Goal: Task Accomplishment & Management: Use online tool/utility

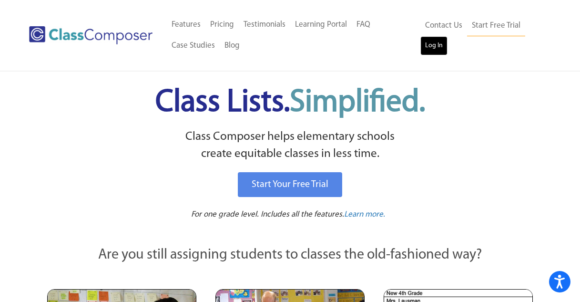
click at [437, 45] on link "Log In" at bounding box center [433, 45] width 27 height 19
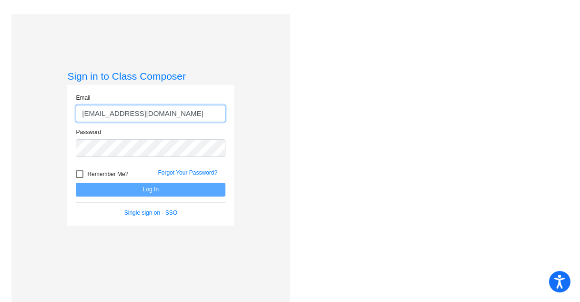
type input "[EMAIL_ADDRESS][DOMAIN_NAME]"
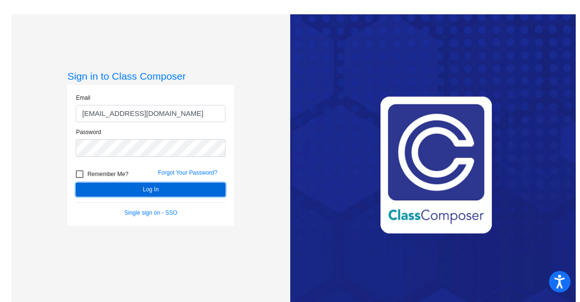
click at [157, 190] on button "Log In" at bounding box center [151, 190] width 150 height 14
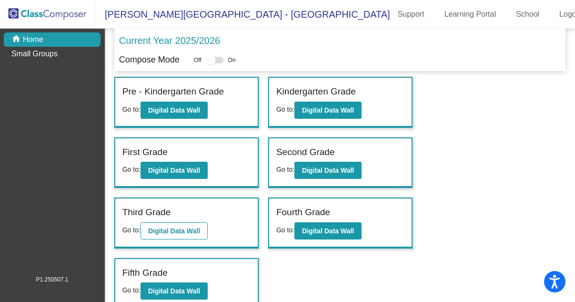
scroll to position [7, 0]
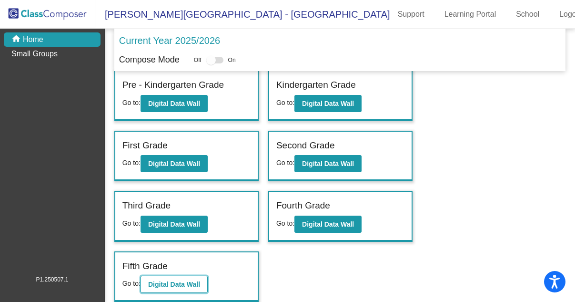
click at [165, 284] on b "Digital Data Wall" at bounding box center [174, 284] width 52 height 8
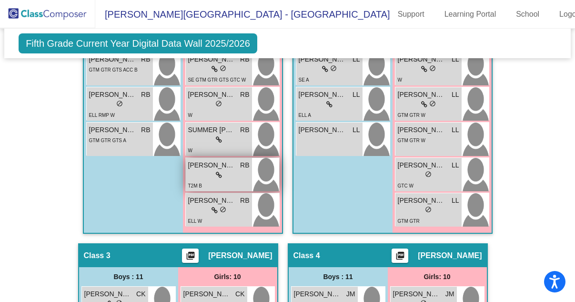
scroll to position [598, 0]
